Goal: Task Accomplishment & Management: Use online tool/utility

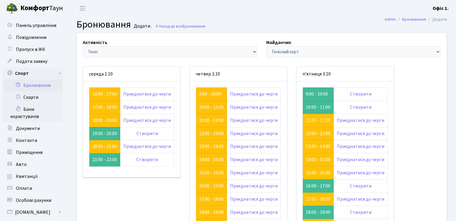
scroll to position [60, 0]
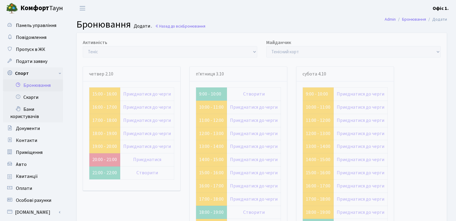
scroll to position [60, 0]
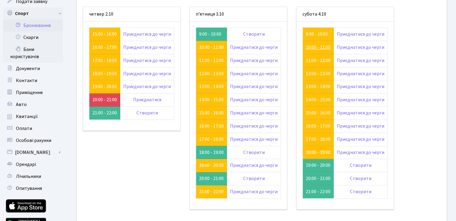
click at [306, 47] on link "10:00 - 11:00" at bounding box center [318, 47] width 25 height 7
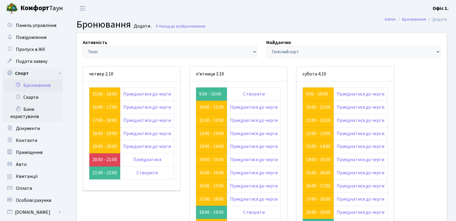
scroll to position [60, 0]
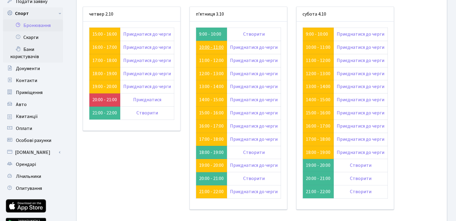
click at [206, 44] on link "10:00 - 11:00" at bounding box center [211, 47] width 25 height 7
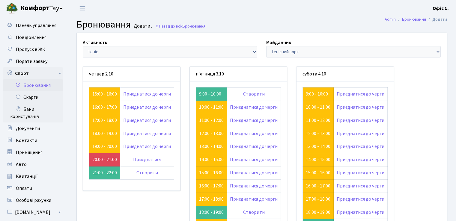
scroll to position [60, 0]
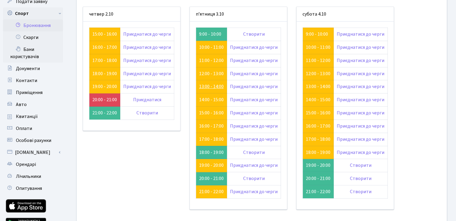
click at [202, 87] on link "13:00 - 14:00" at bounding box center [211, 86] width 25 height 7
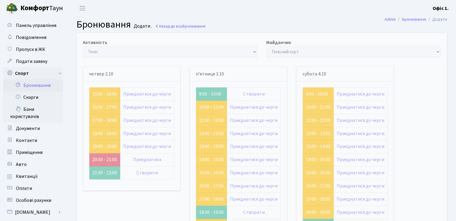
scroll to position [60, 0]
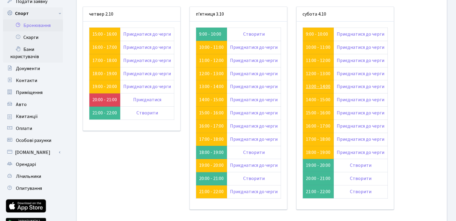
click at [316, 85] on link "13:00 - 14:00" at bounding box center [318, 86] width 25 height 7
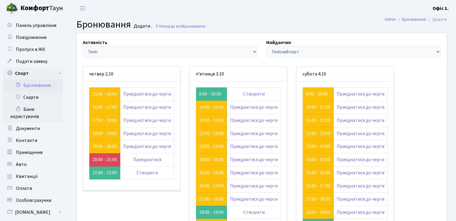
scroll to position [60, 0]
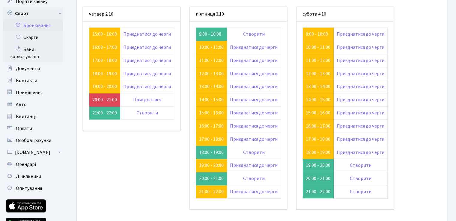
click at [313, 125] on link "16:00 - 17:00" at bounding box center [318, 126] width 25 height 7
